Goal: Task Accomplishment & Management: Use online tool/utility

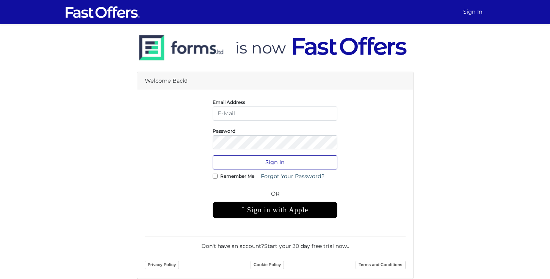
type input "sarahg@property.ca"
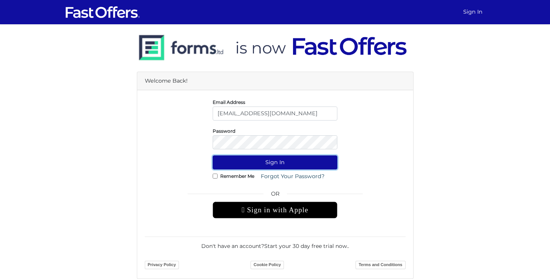
click at [267, 160] on button "Sign In" at bounding box center [275, 162] width 125 height 14
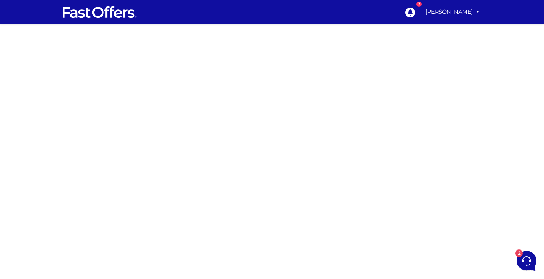
drag, startPoint x: 159, startPoint y: 119, endPoint x: 187, endPoint y: 113, distance: 28.8
click at [158, 119] on div at bounding box center [272, 213] width 544 height 379
click at [375, 65] on div at bounding box center [272, 213] width 544 height 379
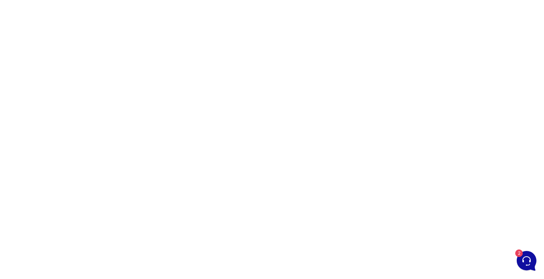
scroll to position [29, 0]
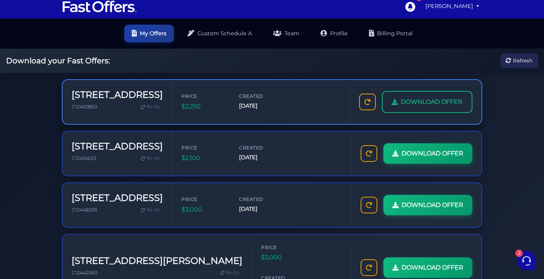
scroll to position [9, 0]
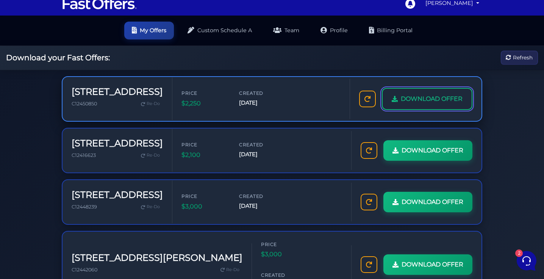
click at [431, 103] on span "DOWNLOAD OFFER" at bounding box center [432, 99] width 62 height 10
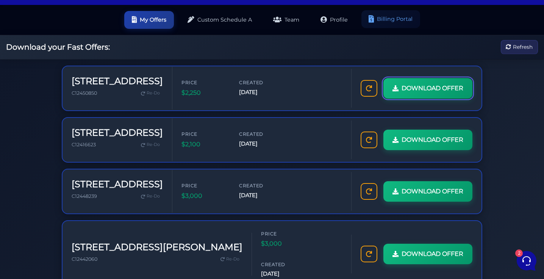
scroll to position [21, 0]
